Goal: Transaction & Acquisition: Download file/media

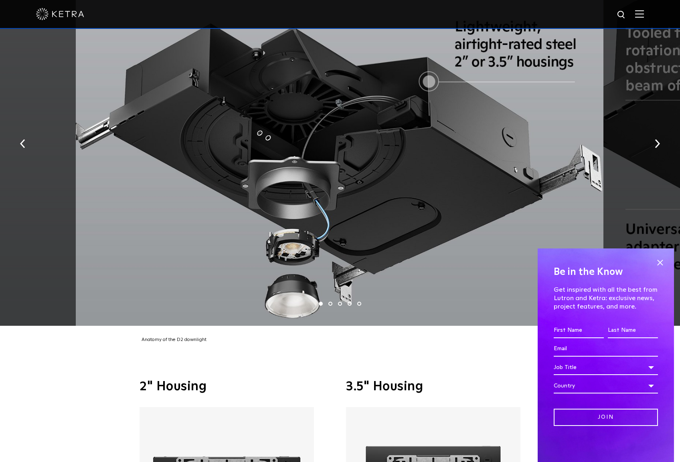
scroll to position [1884, 0]
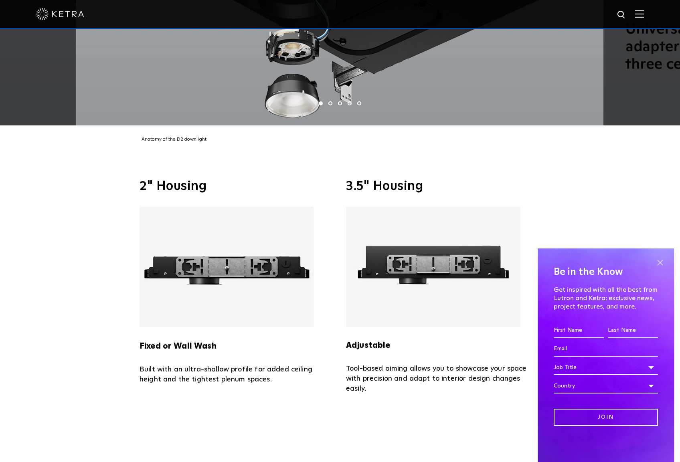
click at [660, 265] on span at bounding box center [660, 263] width 12 height 12
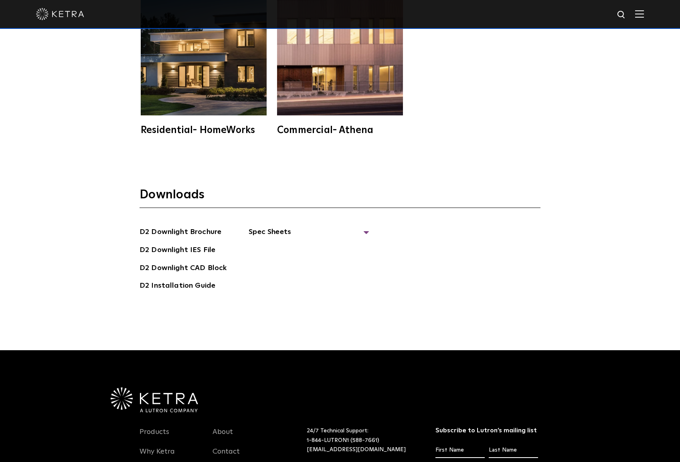
scroll to position [2526, 0]
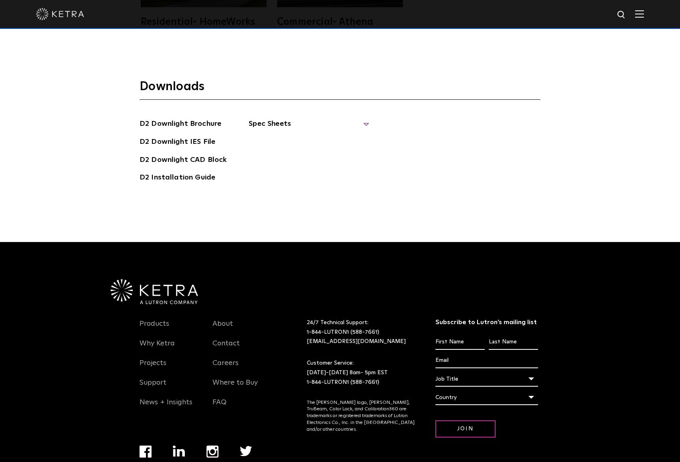
click at [266, 128] on span "Spec Sheets" at bounding box center [309, 127] width 120 height 18
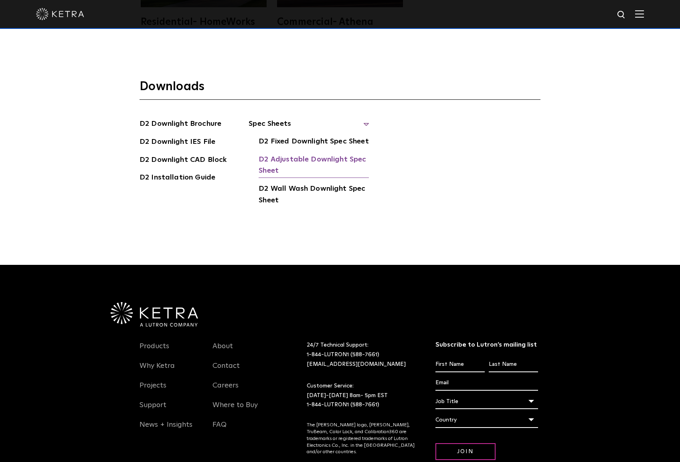
click at [294, 160] on link "D2 Adjustable Downlight Spec Sheet" at bounding box center [314, 166] width 110 height 24
click at [163, 407] on link "Support" at bounding box center [153, 410] width 27 height 18
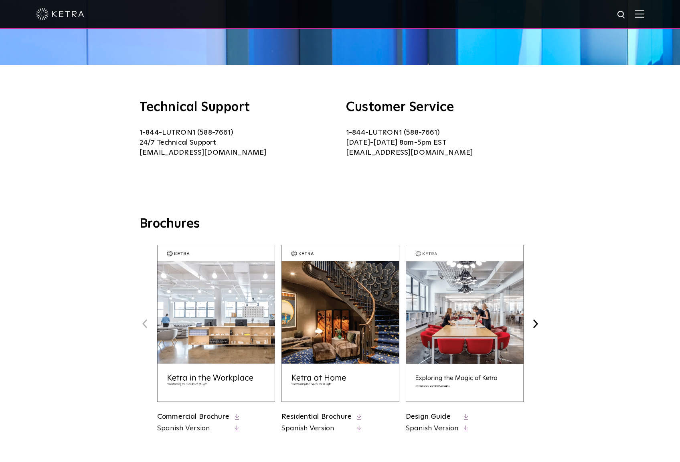
scroll to position [160, 0]
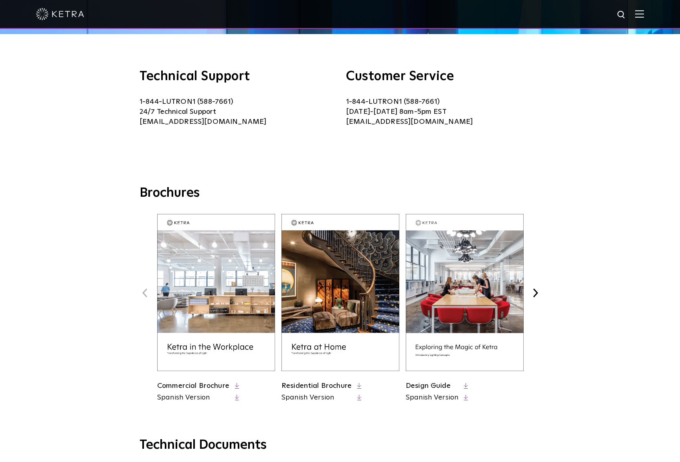
click at [337, 385] on link "Residential Brochure" at bounding box center [316, 385] width 70 height 7
